Goal: Find contact information: Find contact information

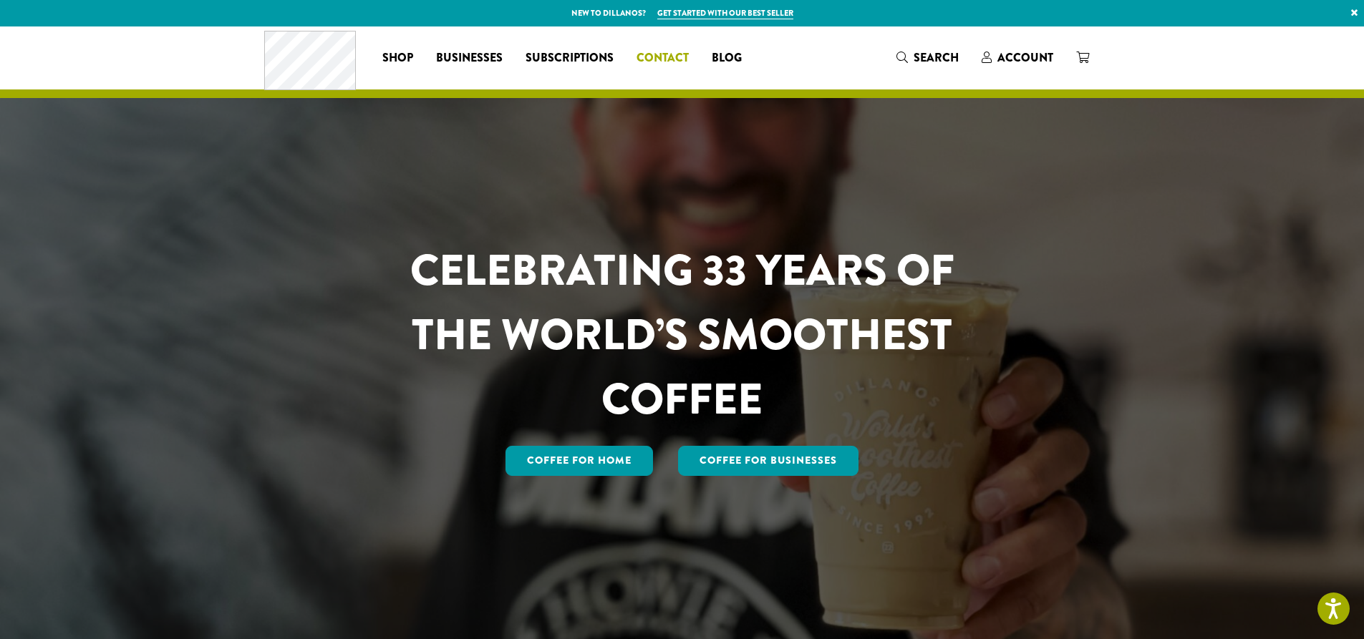
click at [654, 52] on span "Contact" at bounding box center [662, 58] width 52 height 18
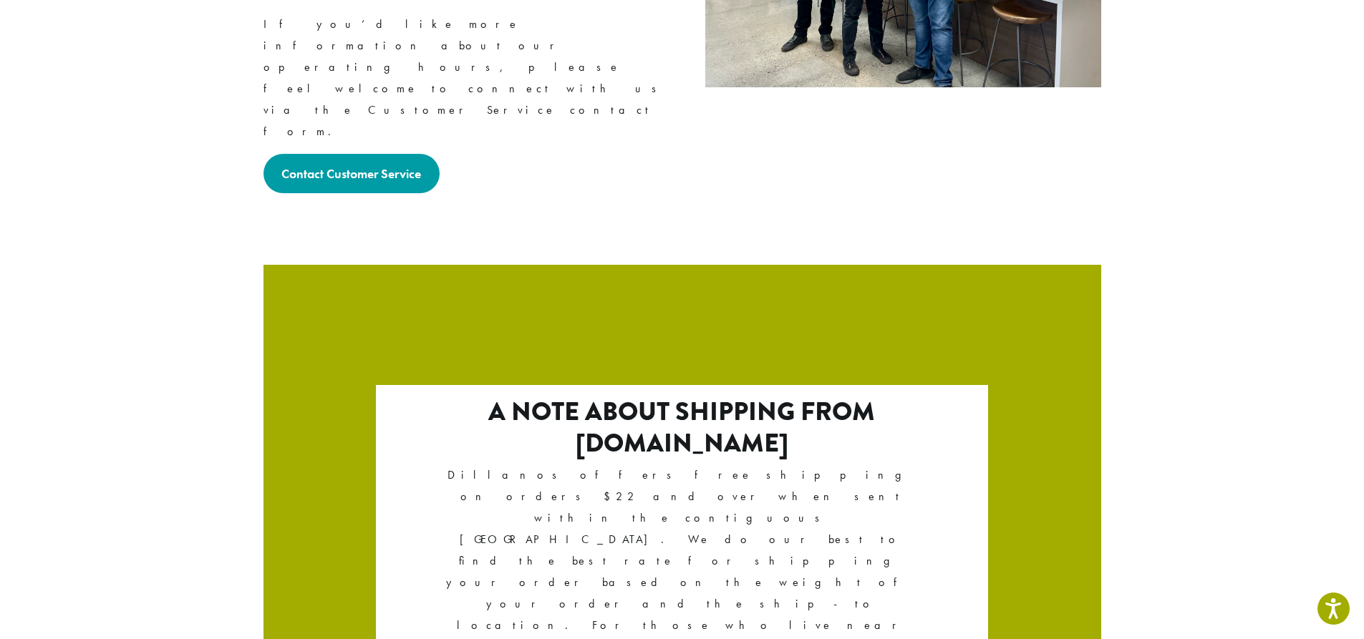
scroll to position [2388, 0]
